Goal: Register for event/course

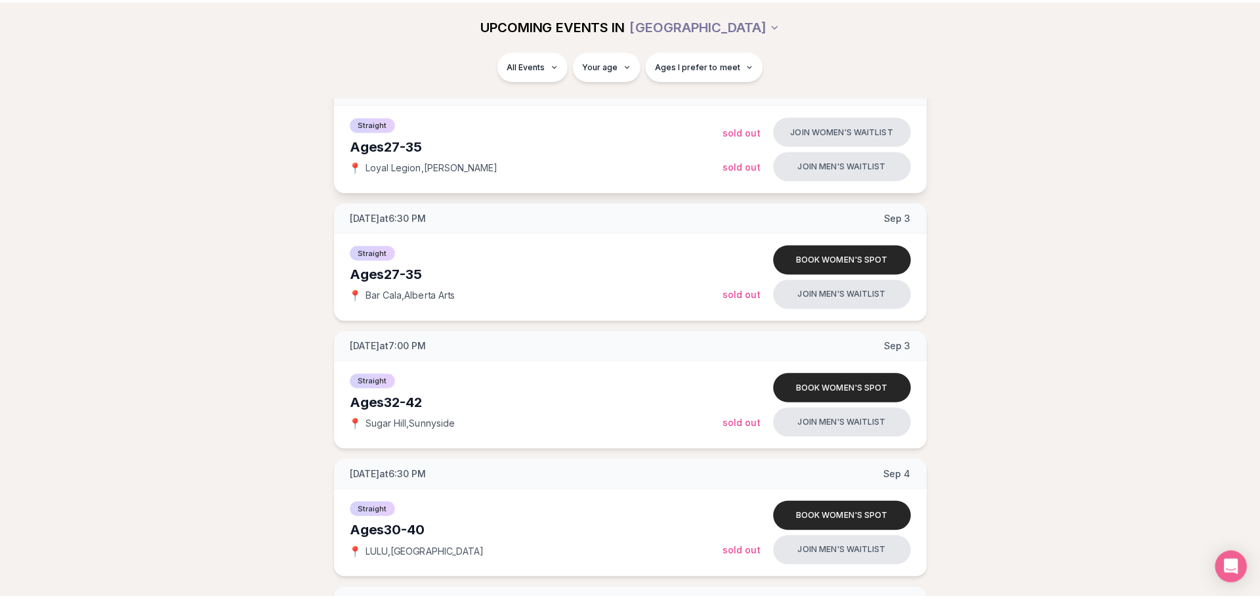
scroll to position [263, 0]
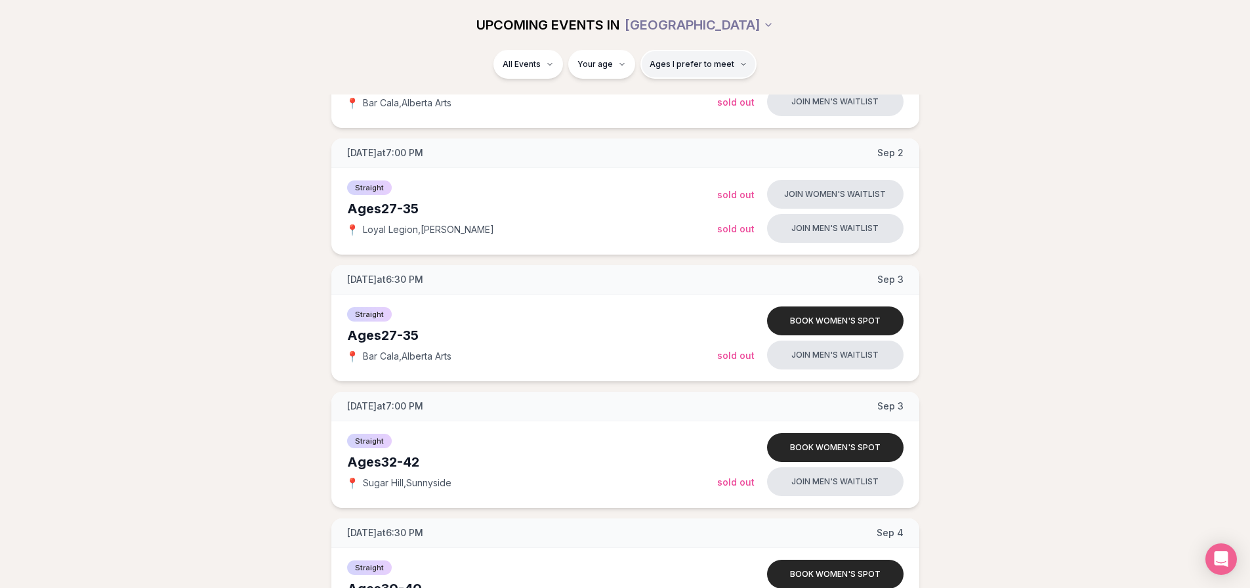
click at [662, 66] on span "Ages I prefer to meet" at bounding box center [692, 64] width 85 height 11
click at [663, 66] on span "Ages I prefer to meet" at bounding box center [692, 64] width 85 height 11
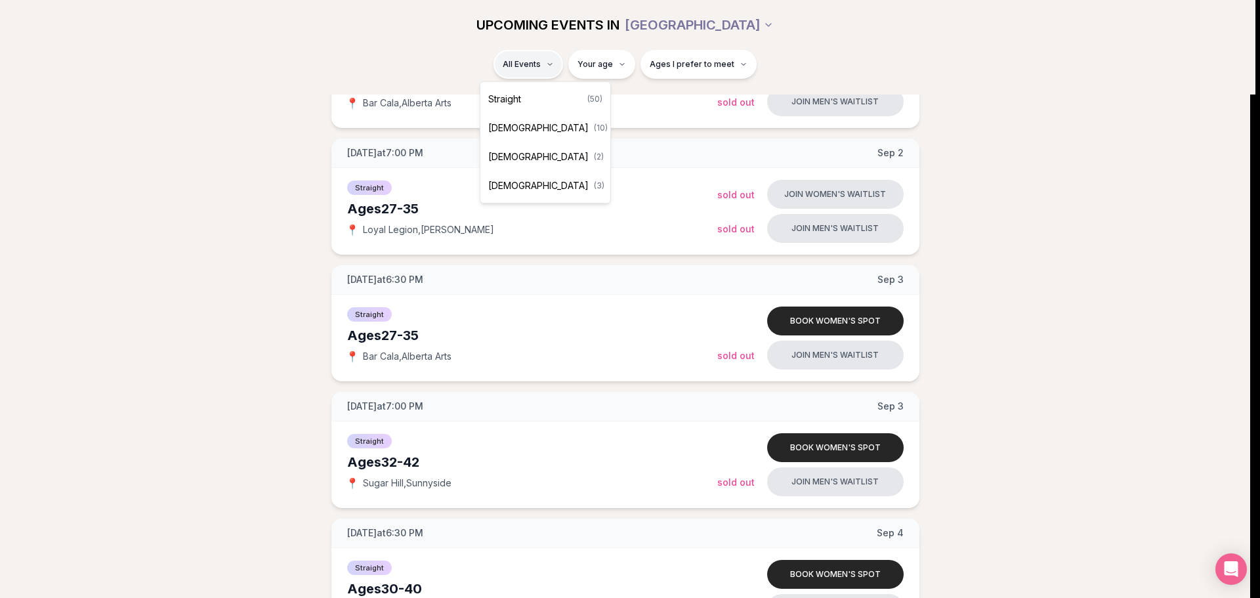
click at [536, 104] on div "Straight ( 50 )" at bounding box center [545, 99] width 125 height 29
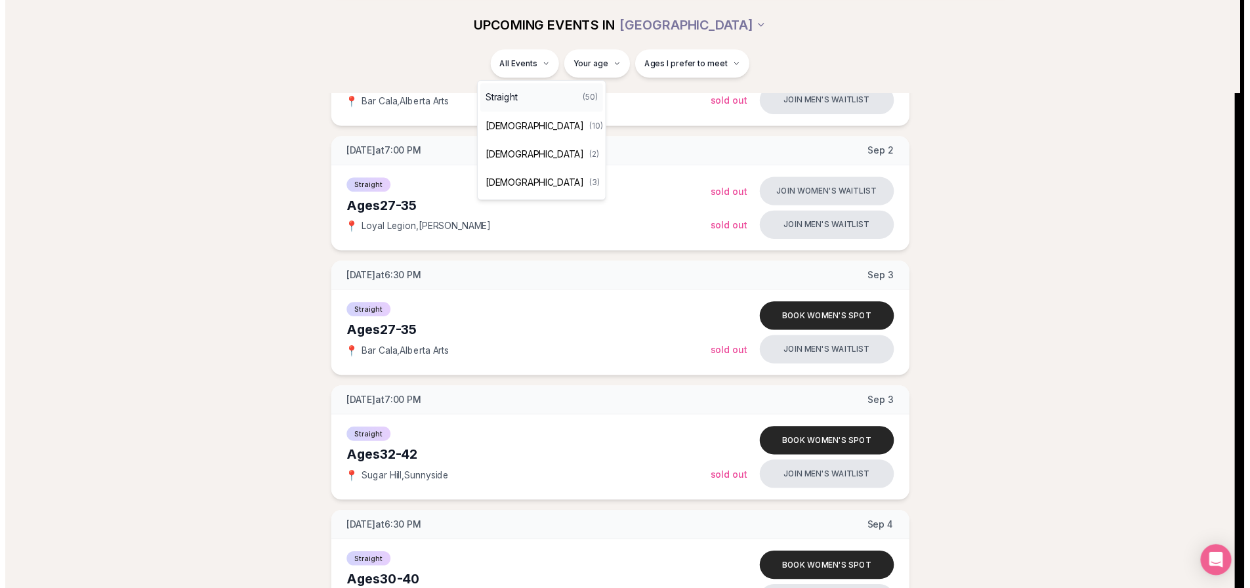
scroll to position [65, 0]
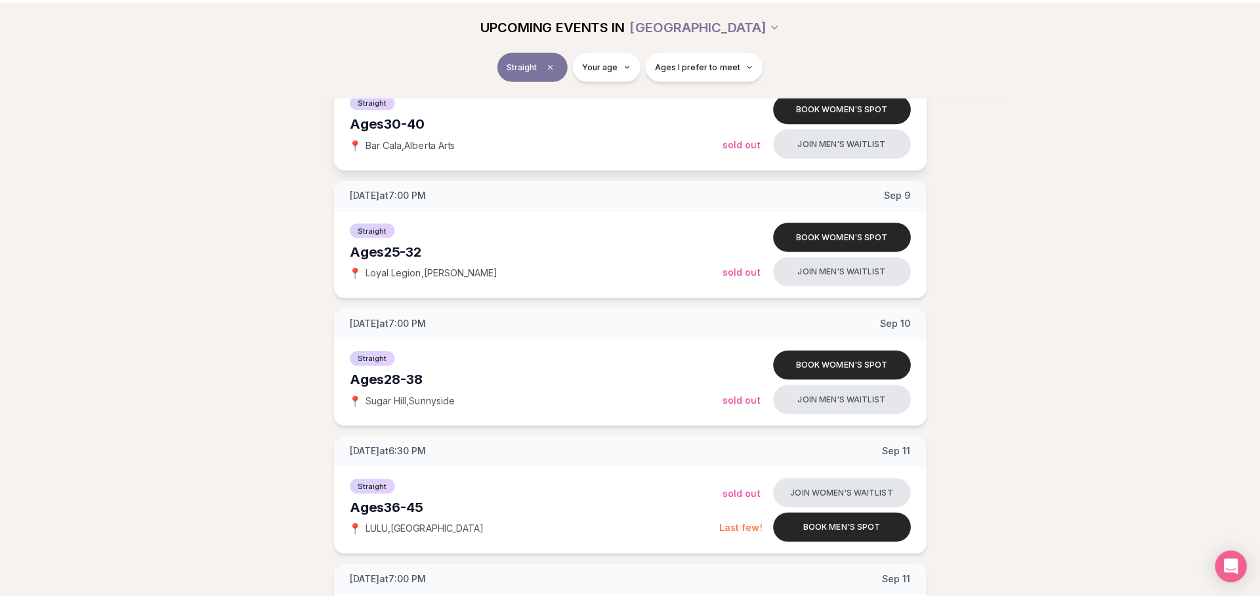
scroll to position [787, 0]
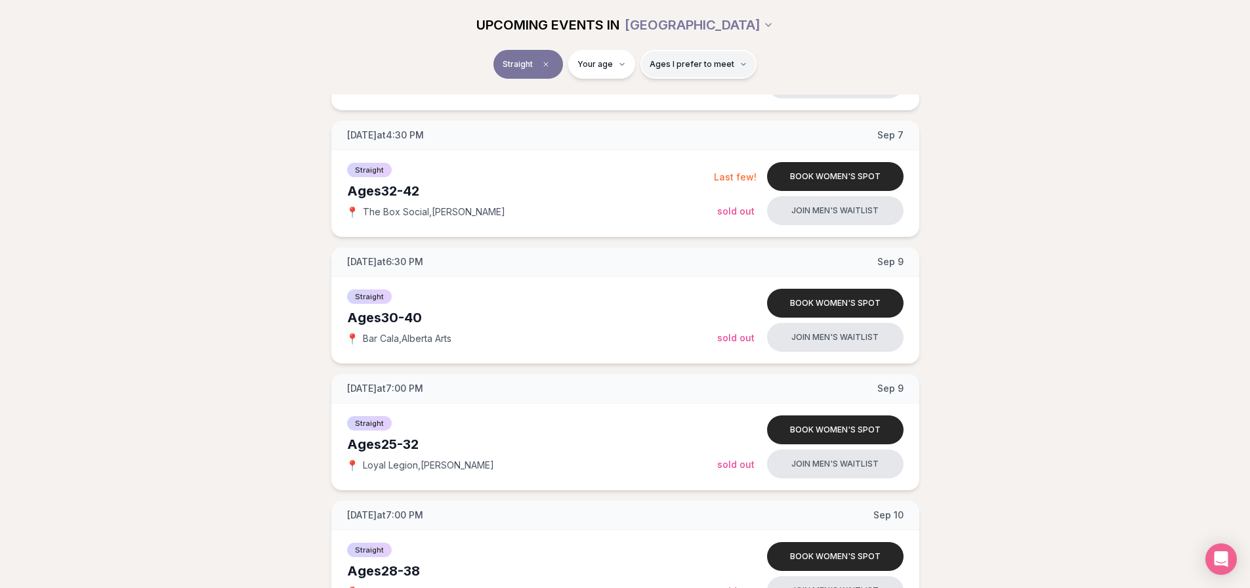
click at [677, 66] on span "Ages I prefer to meet" at bounding box center [692, 64] width 85 height 11
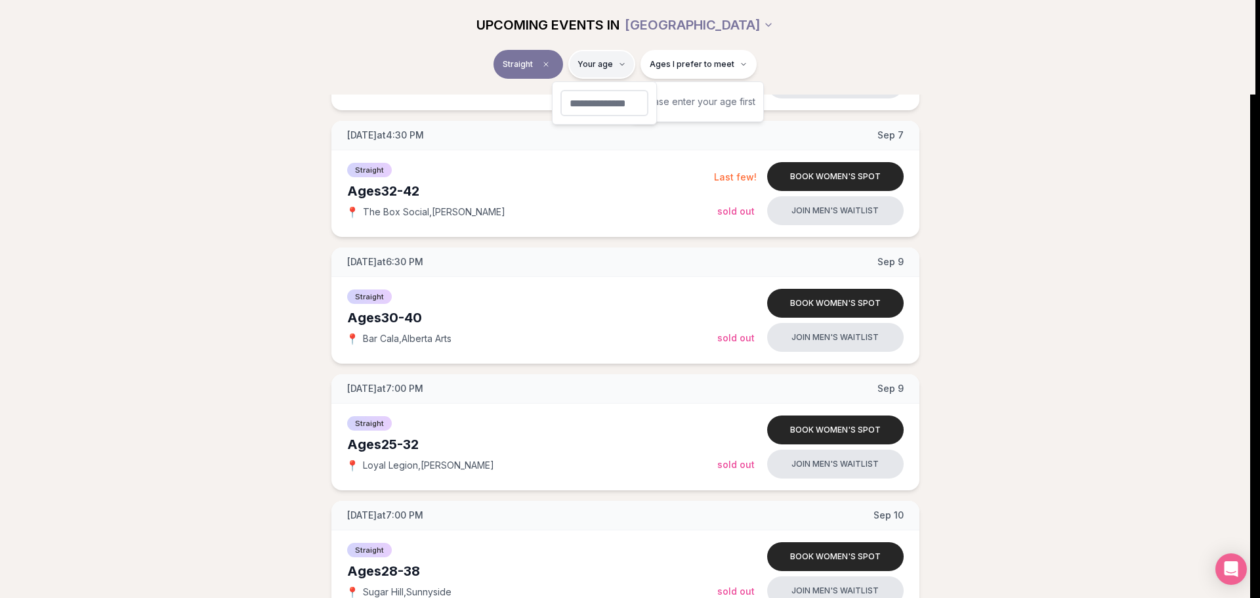
type input "**"
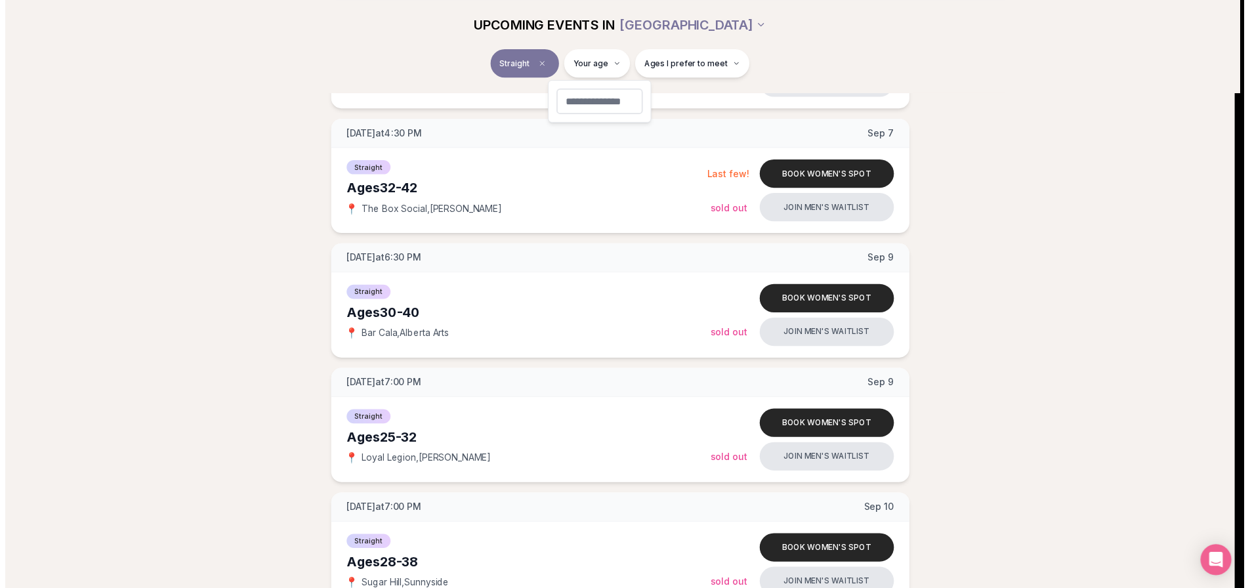
scroll to position [86, 0]
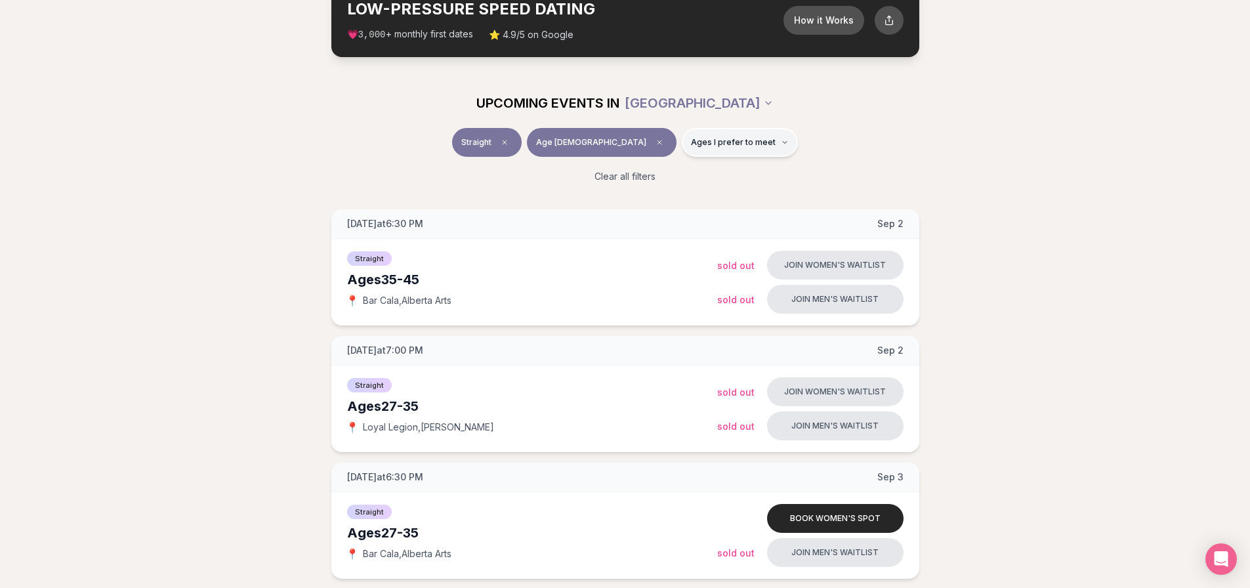
click at [710, 142] on span "Ages I prefer to meet" at bounding box center [733, 142] width 85 height 11
click at [1178, 177] on div "Straight Age [DEMOGRAPHIC_DATA] Ages I prefer to meet Clear all filters" at bounding box center [625, 161] width 1250 height 66
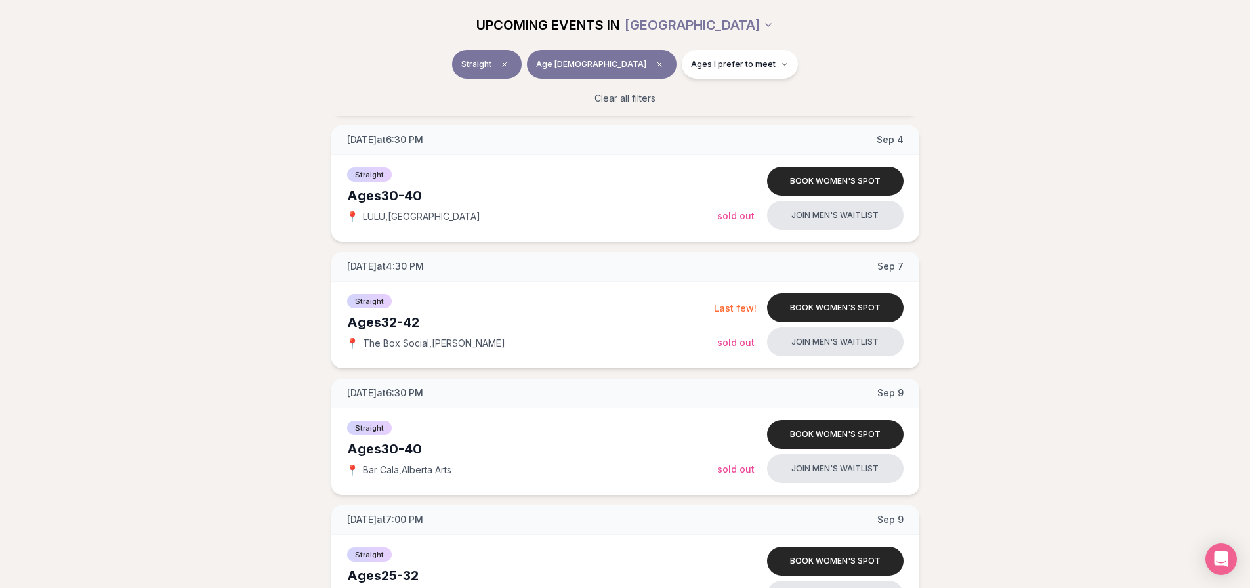
scroll to position [742, 0]
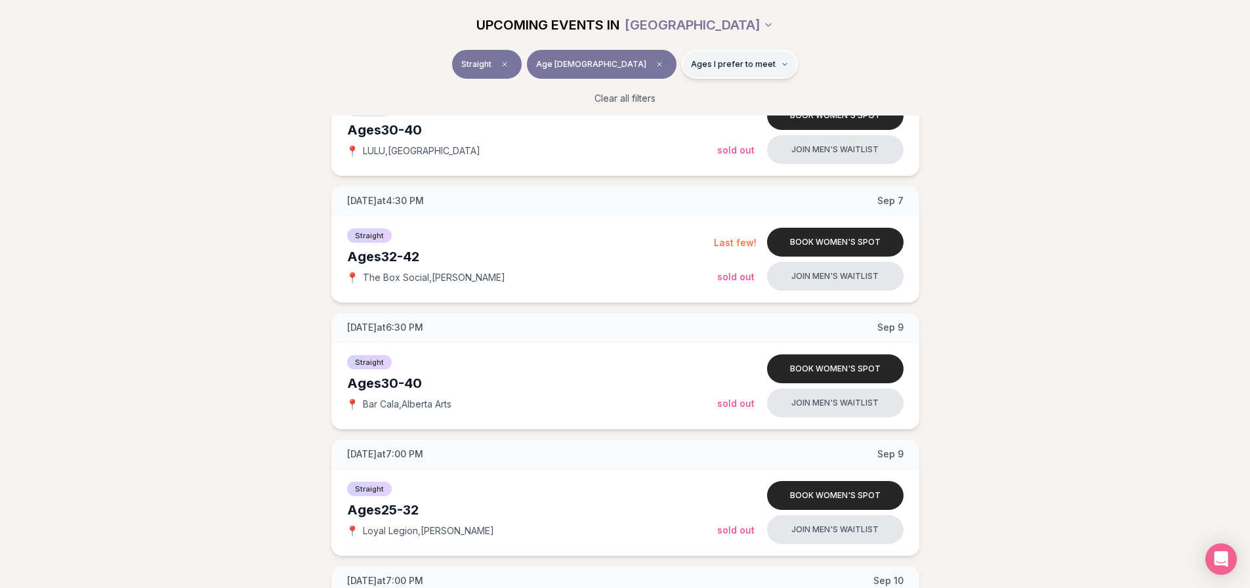
click at [691, 66] on span "Ages I prefer to meet" at bounding box center [733, 64] width 85 height 11
click at [717, 114] on span "Around my age" at bounding box center [693, 114] width 66 height 13
click at [652, 114] on button "Around my age" at bounding box center [646, 115] width 11 height 11
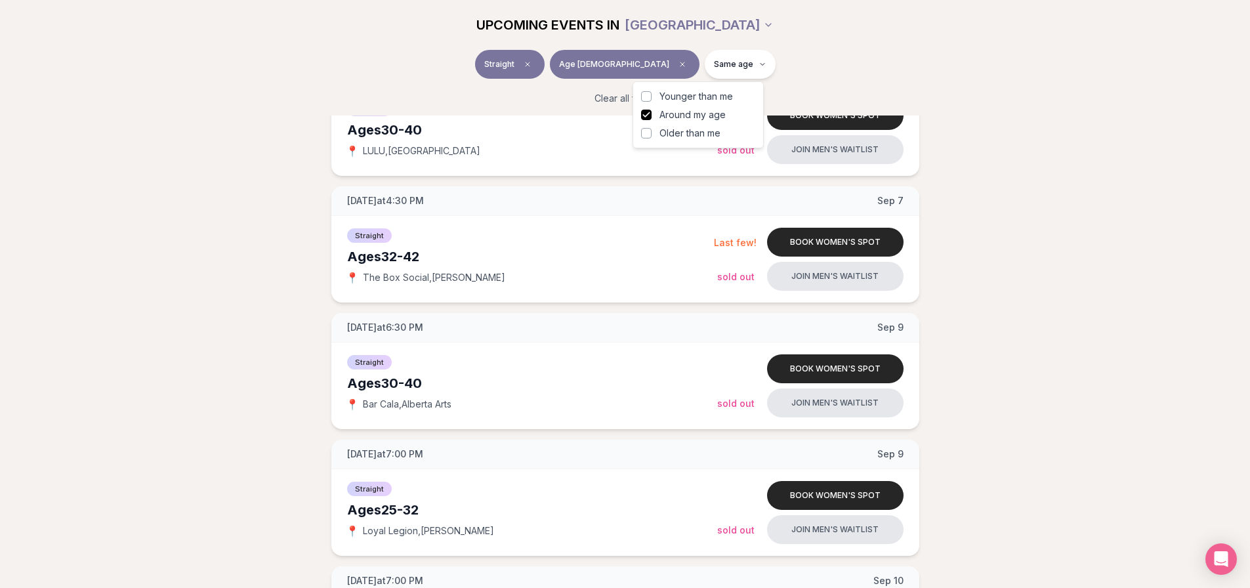
click at [706, 131] on span "Older than me" at bounding box center [690, 133] width 61 height 13
click at [652, 131] on button "Older than me" at bounding box center [646, 133] width 11 height 11
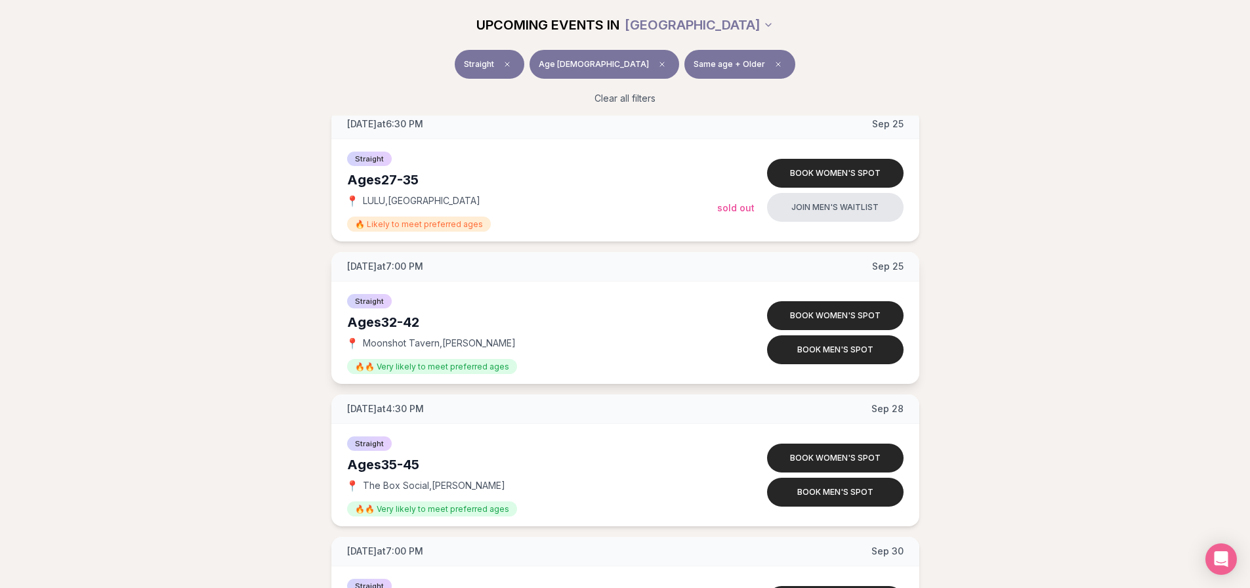
scroll to position [2514, 0]
